Goal: Task Accomplishment & Management: Use online tool/utility

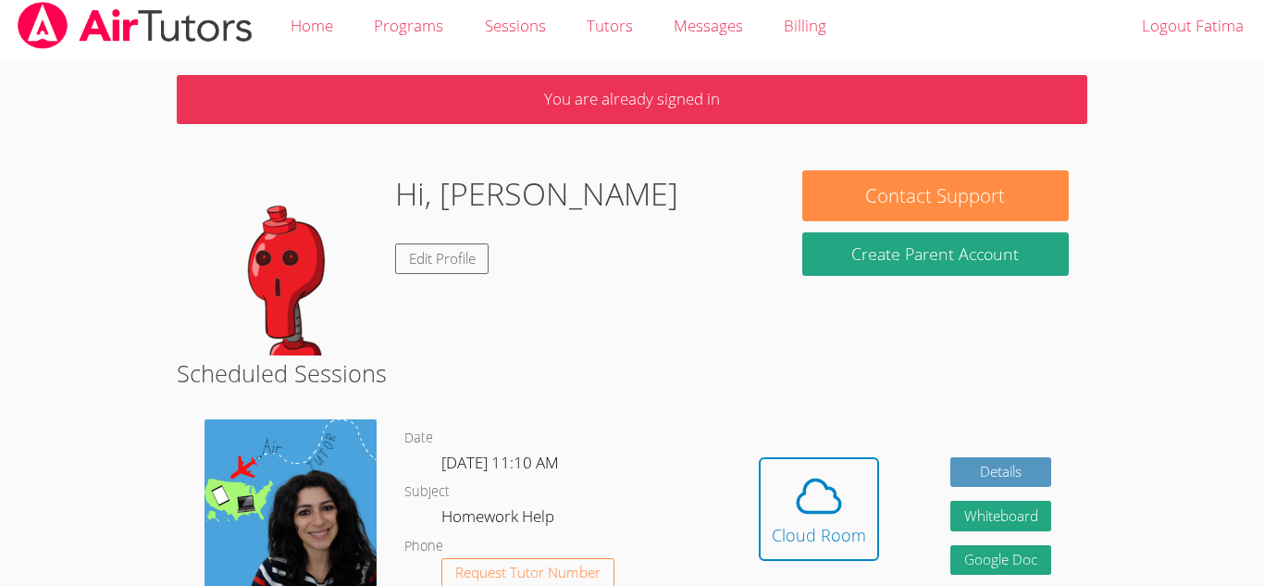
scroll to position [62, 0]
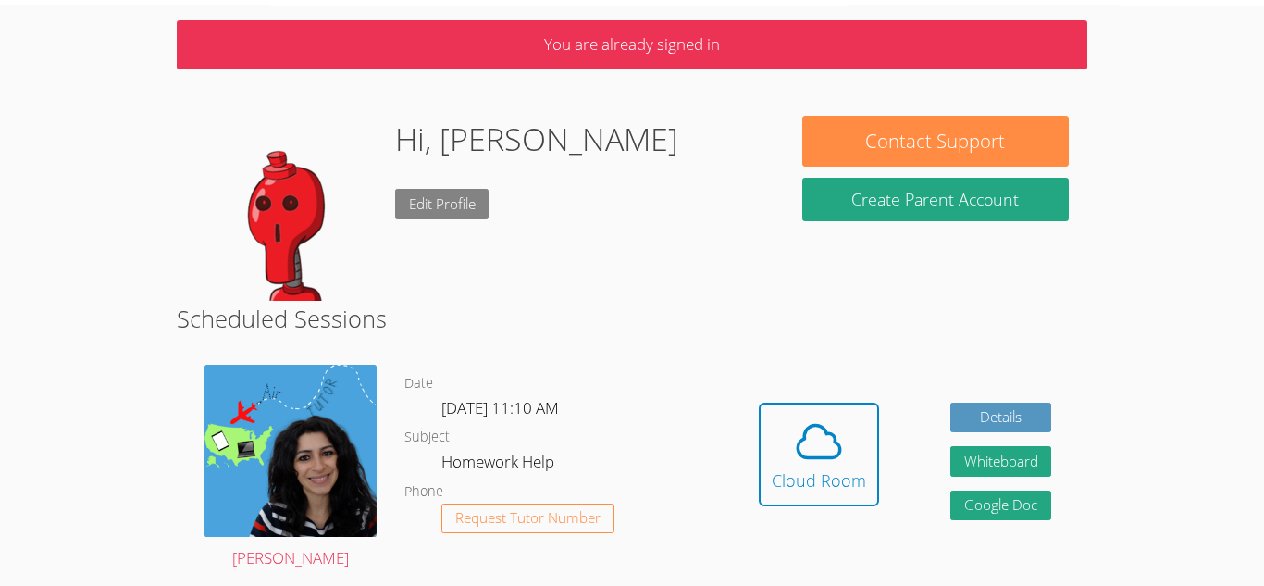
click at [424, 203] on link "Edit Profile" at bounding box center [442, 204] width 94 height 31
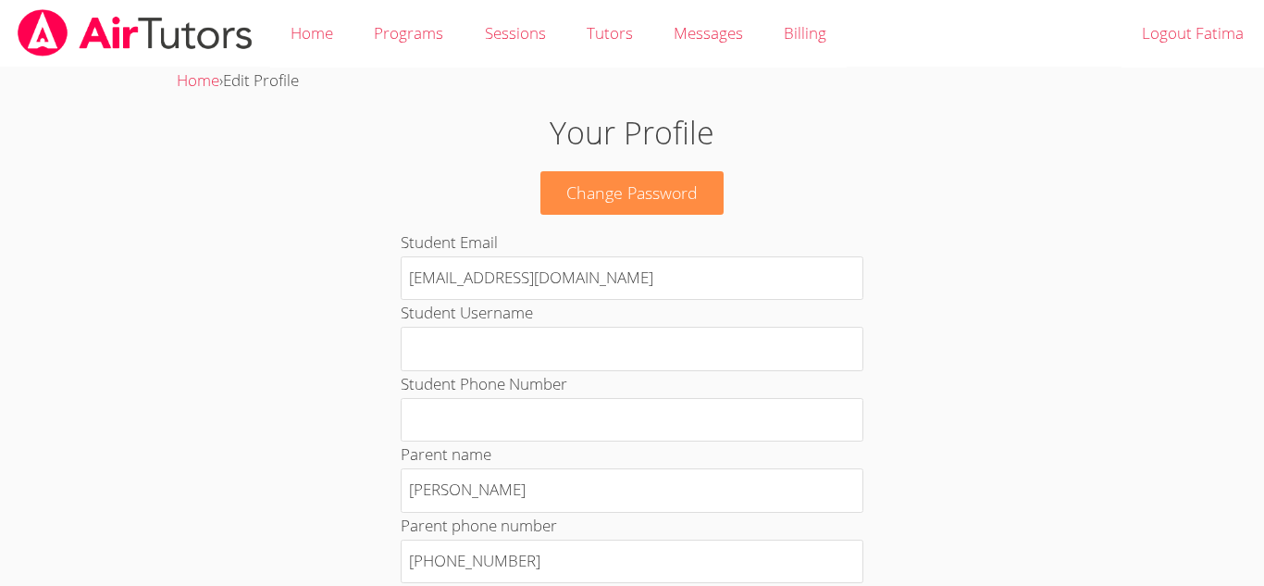
click at [659, 128] on h1 "Your Profile" at bounding box center [632, 132] width 683 height 47
click at [338, 23] on link "Home" at bounding box center [311, 34] width 83 height 68
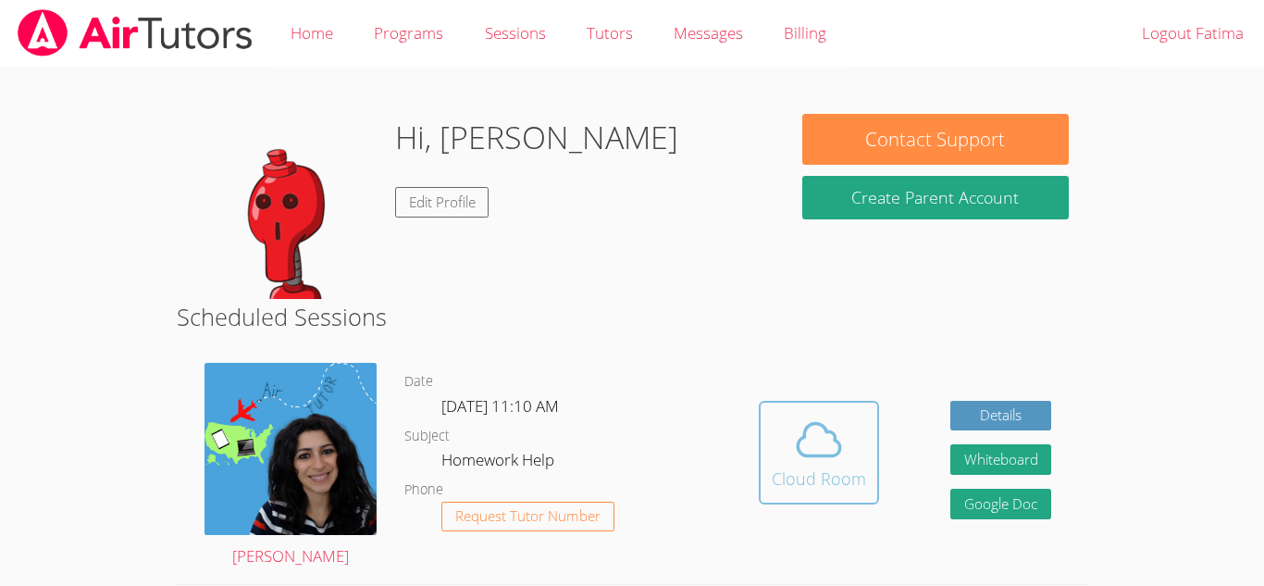
drag, startPoint x: 797, startPoint y: 442, endPoint x: 795, endPoint y: 431, distance: 11.3
click at [795, 431] on icon at bounding box center [819, 440] width 52 height 52
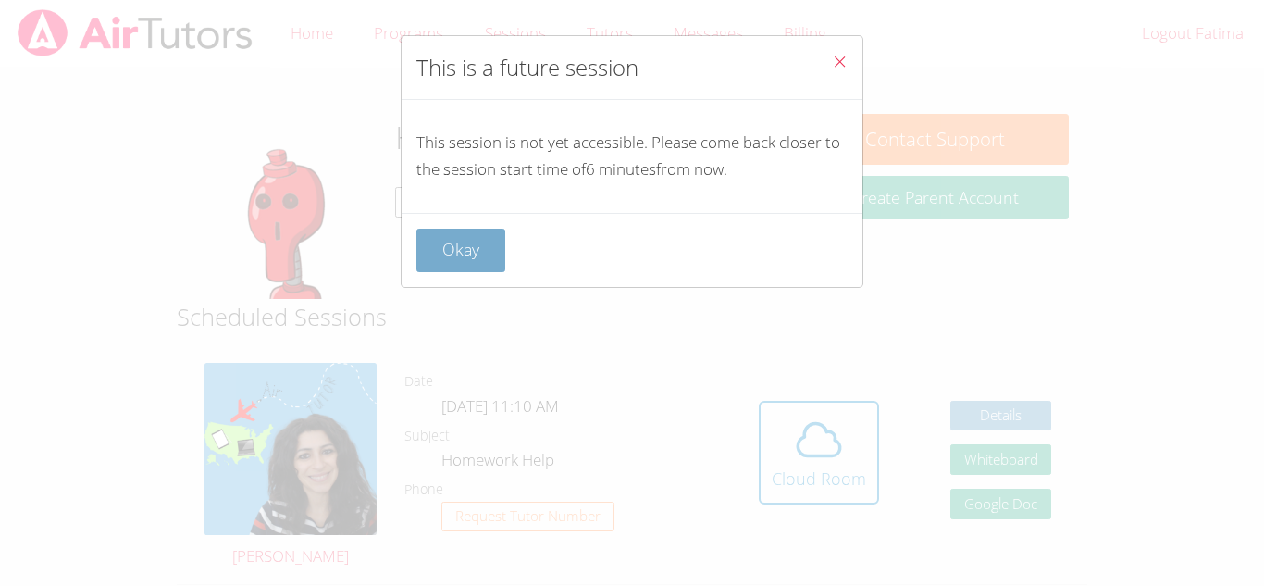
drag, startPoint x: 428, startPoint y: 208, endPoint x: 440, endPoint y: 235, distance: 29.4
click at [0, 0] on div "This session is not yet accessible. Please come back closer to the session star…" at bounding box center [0, 0] width 0 height 0
drag, startPoint x: 437, startPoint y: 241, endPoint x: 438, endPoint y: 251, distance: 10.2
click at [438, 251] on button "Okay" at bounding box center [461, 251] width 89 height 44
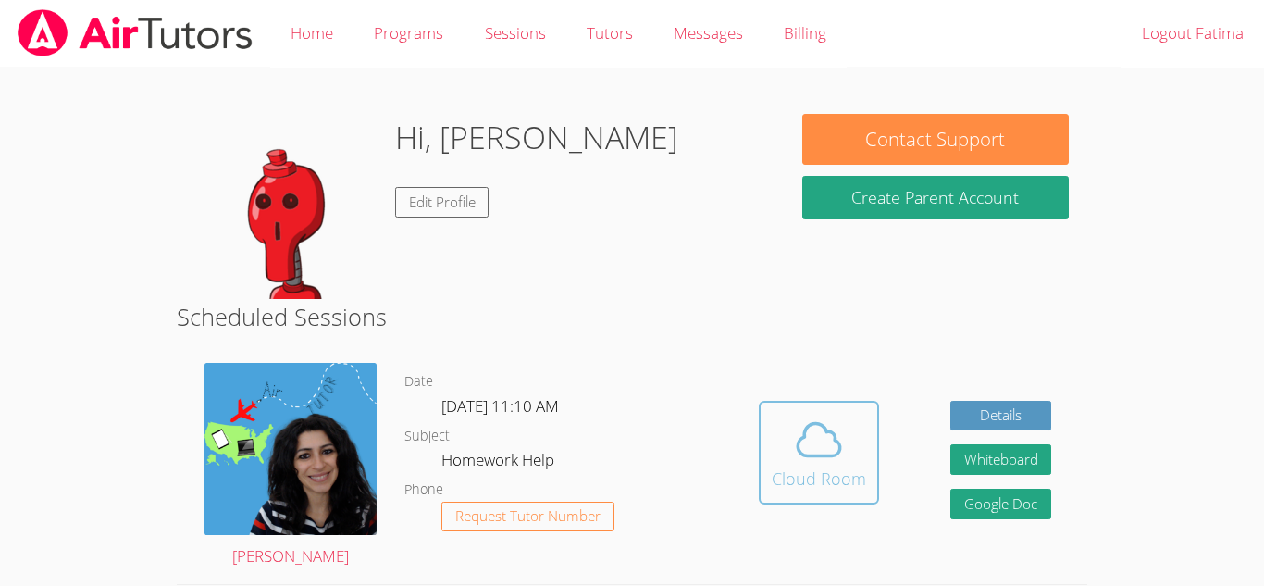
click at [789, 455] on span at bounding box center [819, 440] width 94 height 52
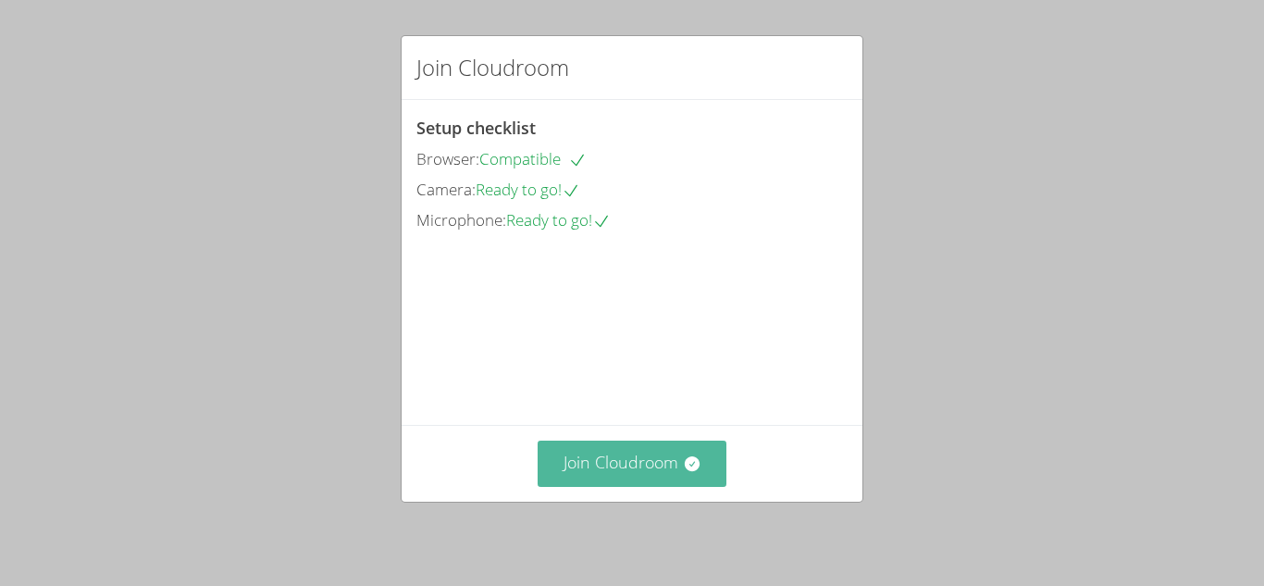
click at [629, 464] on button "Join Cloudroom" at bounding box center [633, 463] width 190 height 45
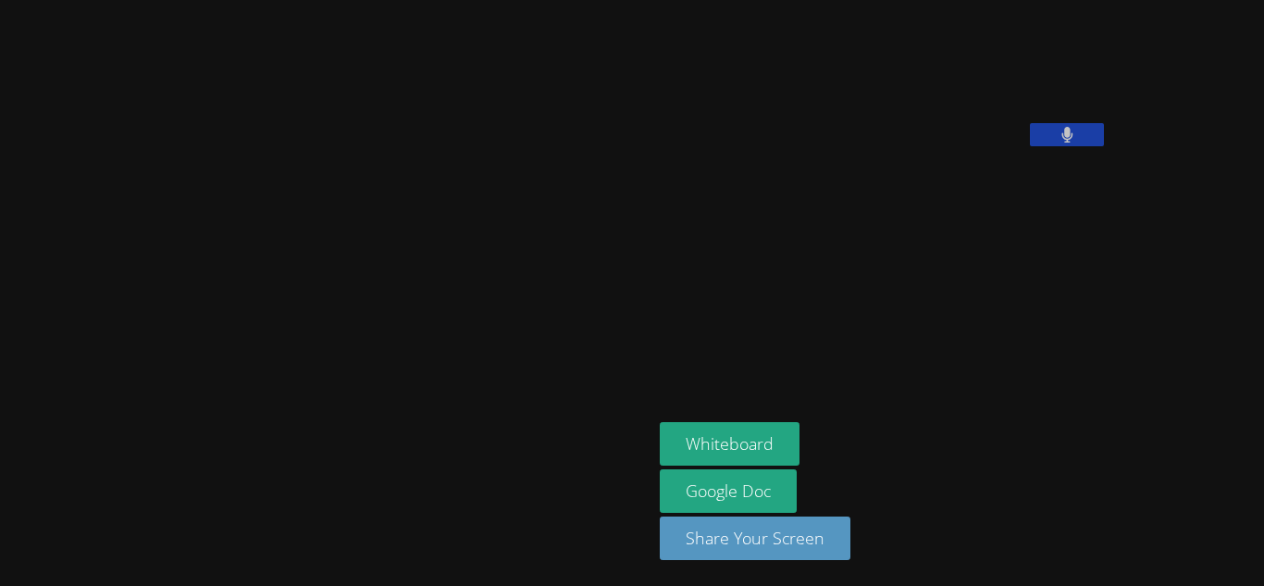
drag, startPoint x: 626, startPoint y: 147, endPoint x: 756, endPoint y: 240, distance: 160.0
click at [731, 146] on video at bounding box center [799, 76] width 278 height 139
drag, startPoint x: 757, startPoint y: 239, endPoint x: 769, endPoint y: 204, distance: 37.2
click at [767, 146] on video at bounding box center [799, 76] width 278 height 139
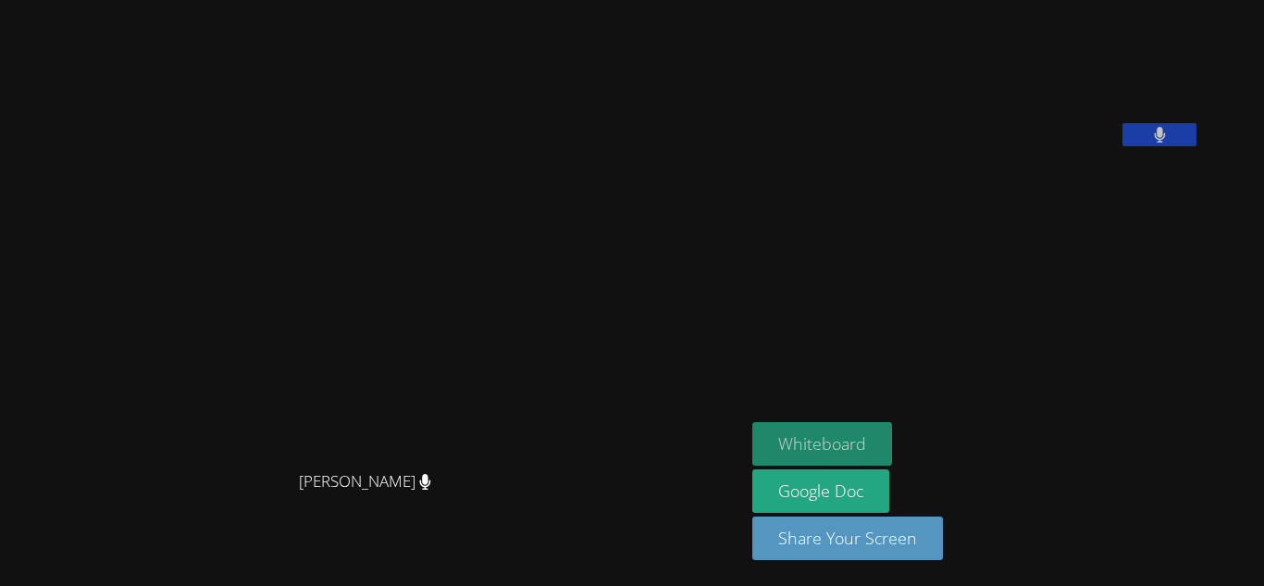
click at [892, 440] on button "Whiteboard" at bounding box center [823, 444] width 140 height 44
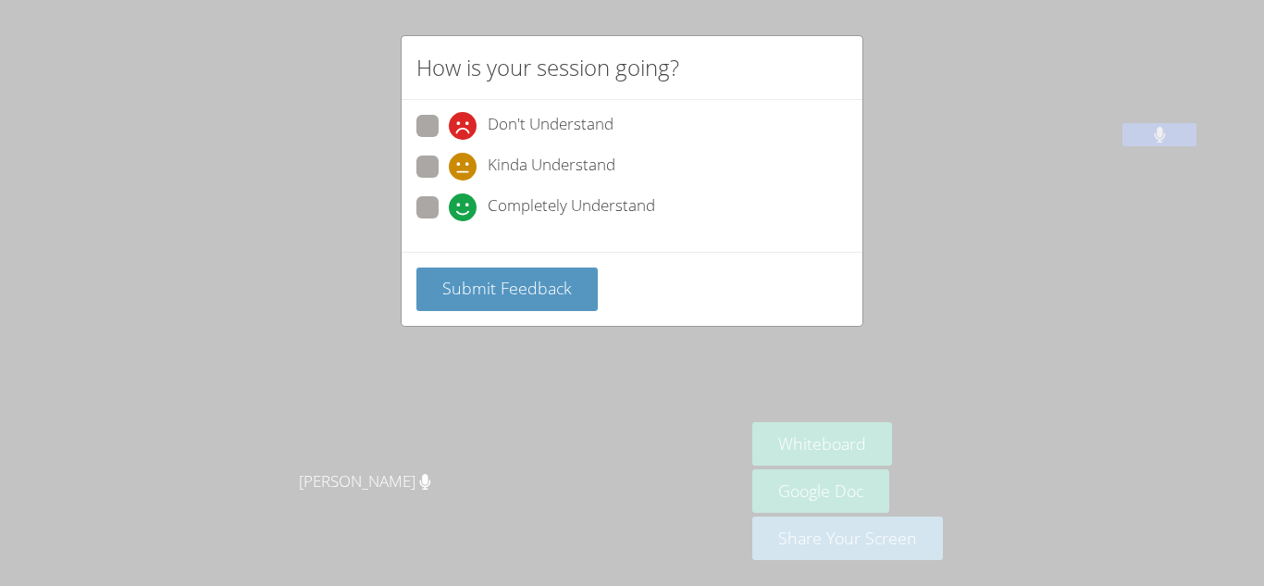
click at [532, 209] on span "Completely Understand" at bounding box center [572, 207] width 168 height 28
click at [465, 209] on input "Completely Understand" at bounding box center [457, 204] width 16 height 16
radio input "true"
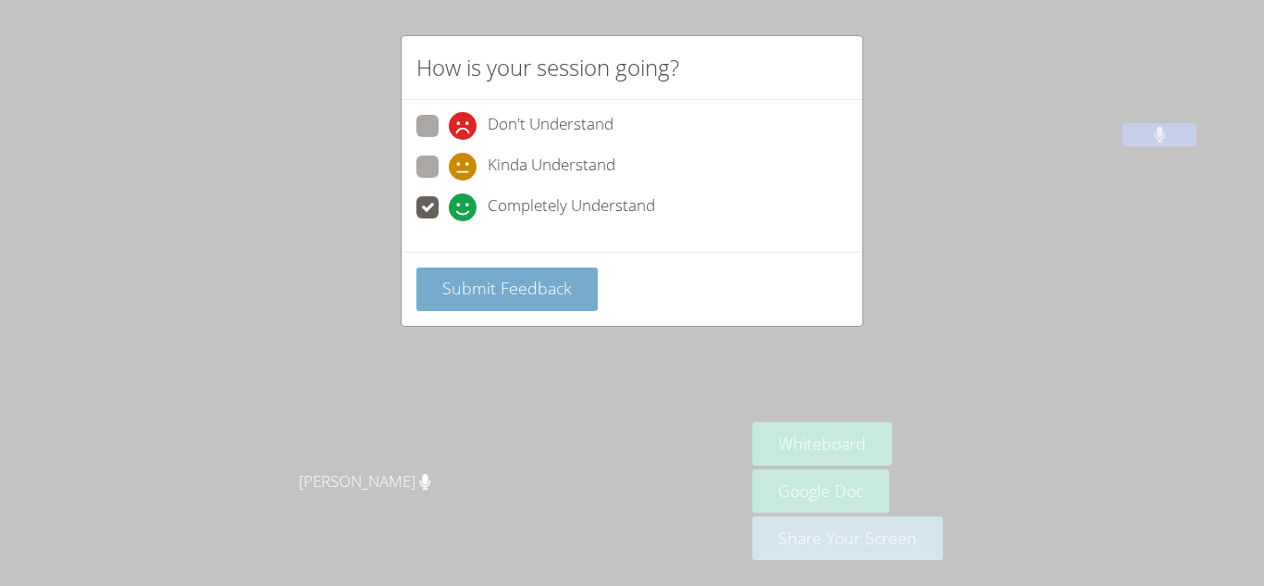
click at [543, 292] on span "Submit Feedback" at bounding box center [507, 288] width 130 height 22
